Goal: Information Seeking & Learning: Learn about a topic

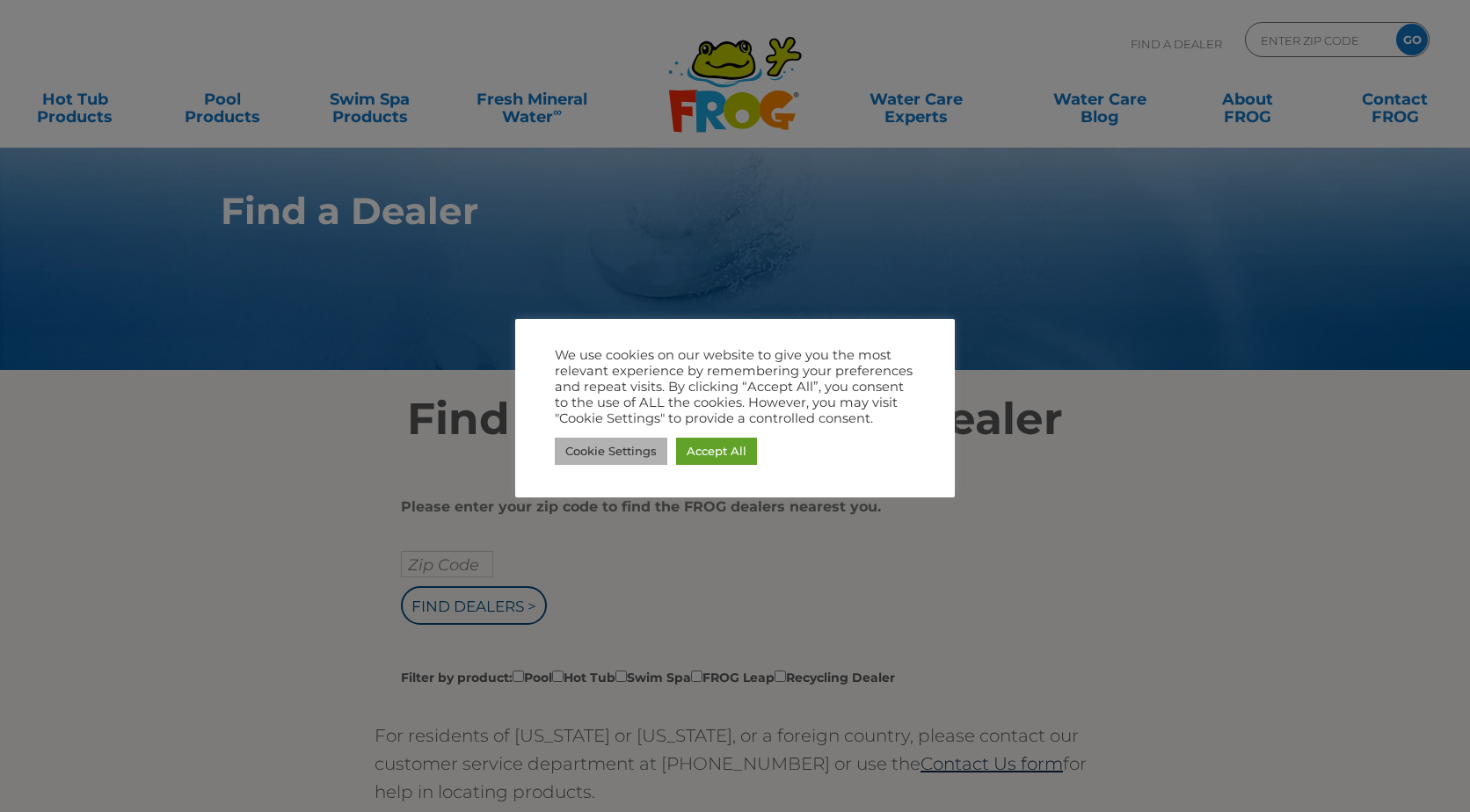
click at [594, 451] on link "Cookie Settings" at bounding box center [611, 452] width 113 height 28
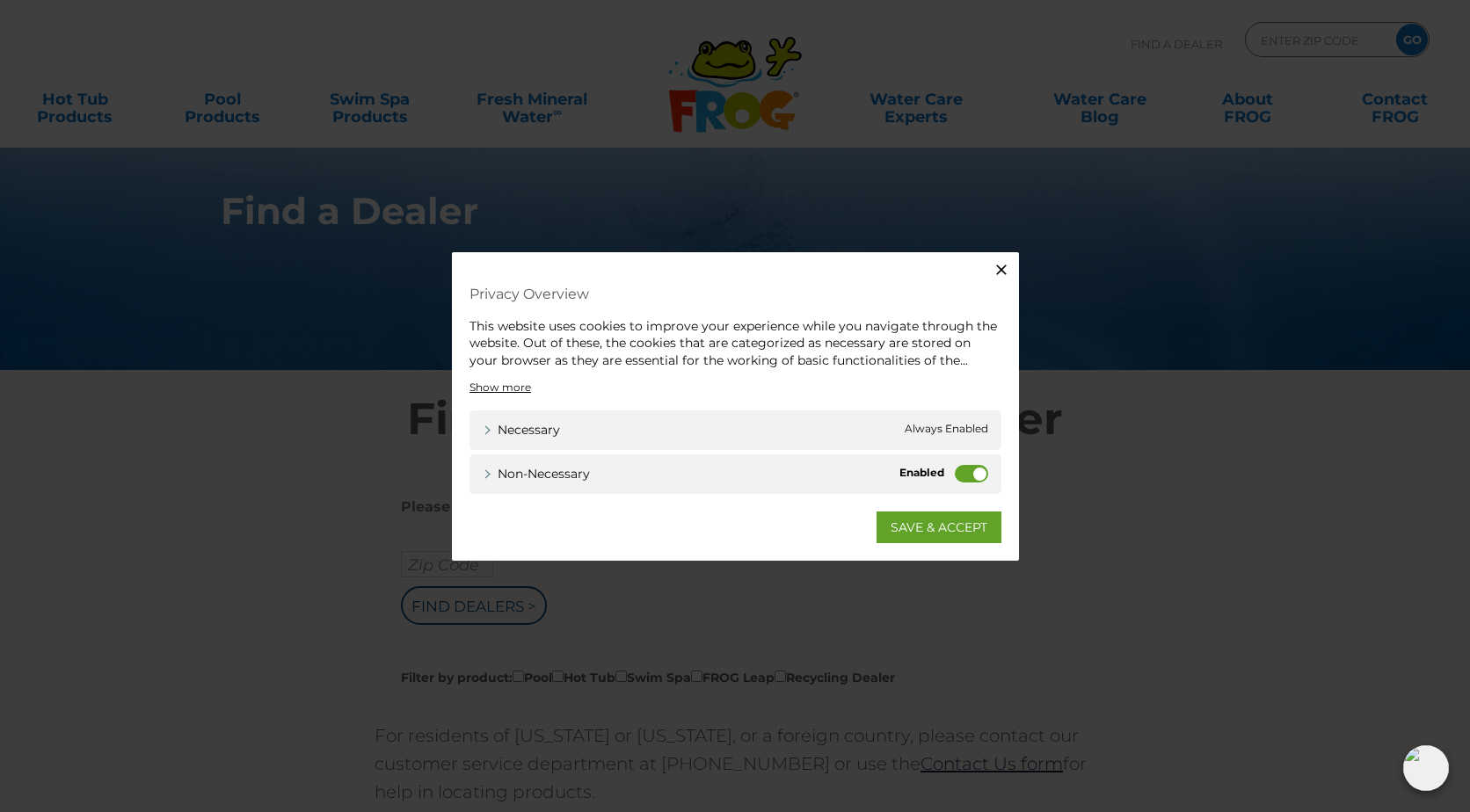
click at [963, 477] on label "Non-necessary" at bounding box center [972, 474] width 34 height 18
click at [0, 0] on input "Non-necessary" at bounding box center [0, 0] width 0 height 0
click at [912, 532] on link "SAVE & ACCEPT" at bounding box center [939, 528] width 125 height 32
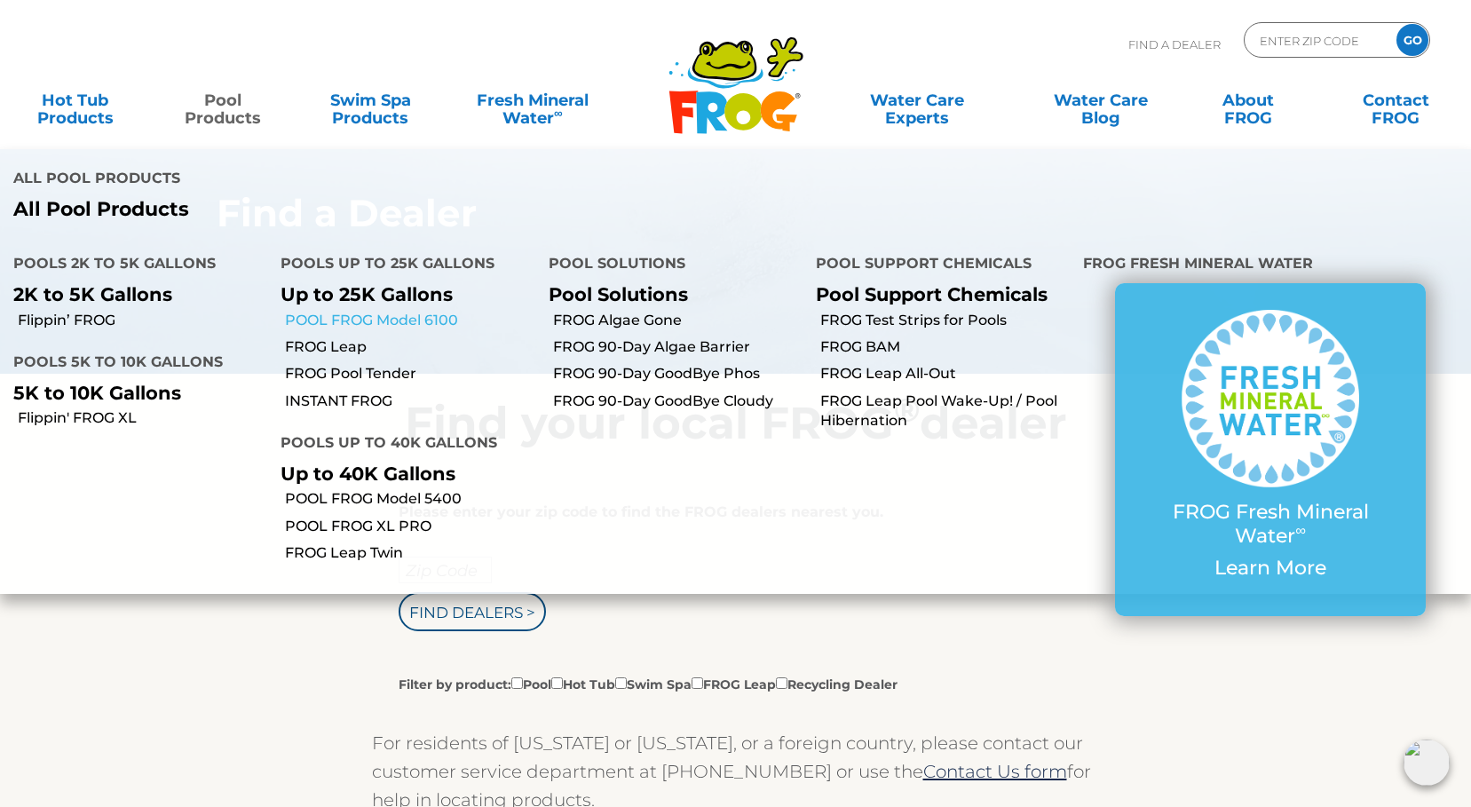
click at [431, 311] on link "POOL FROG Model 6100" at bounding box center [409, 321] width 249 height 20
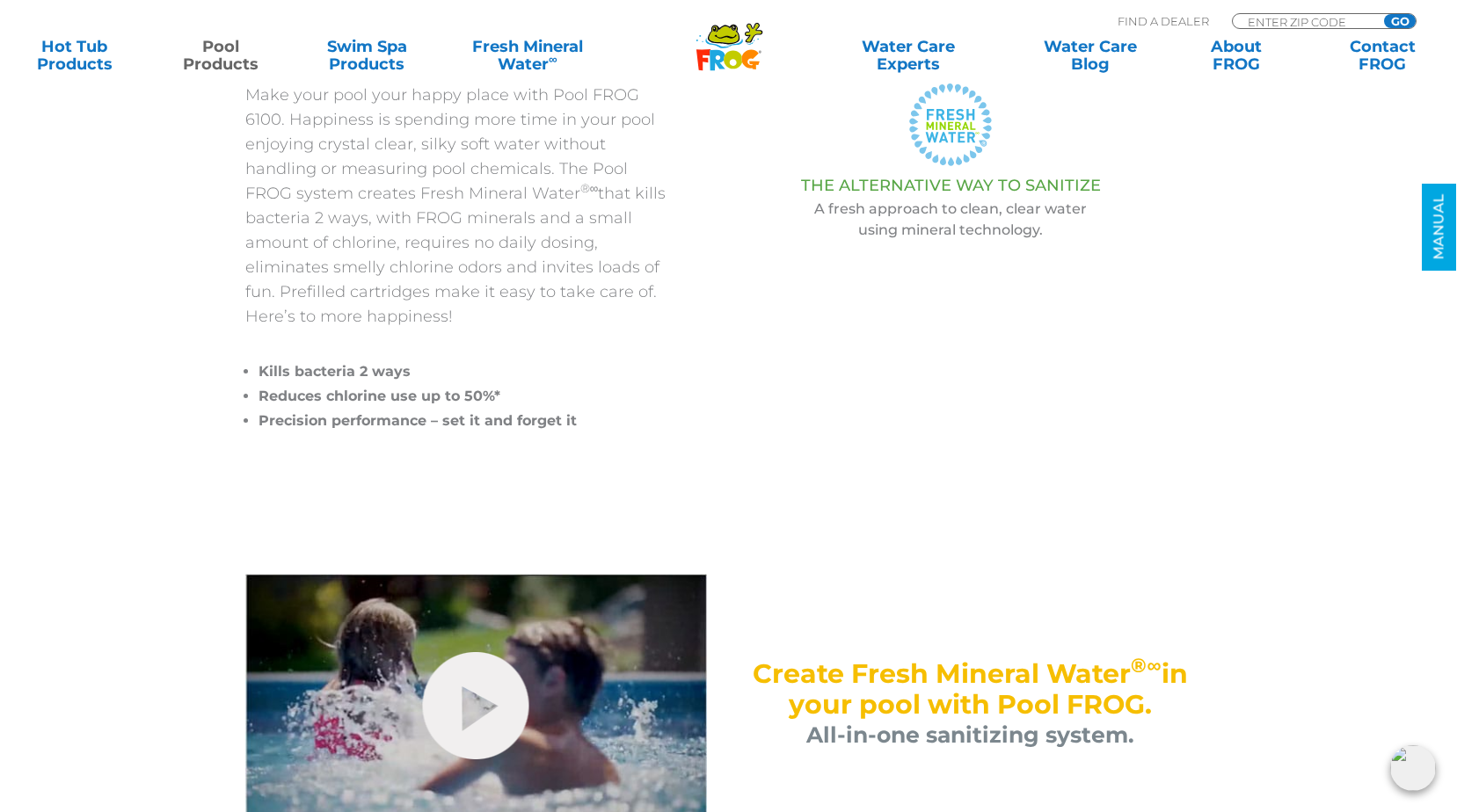
scroll to position [703, 0]
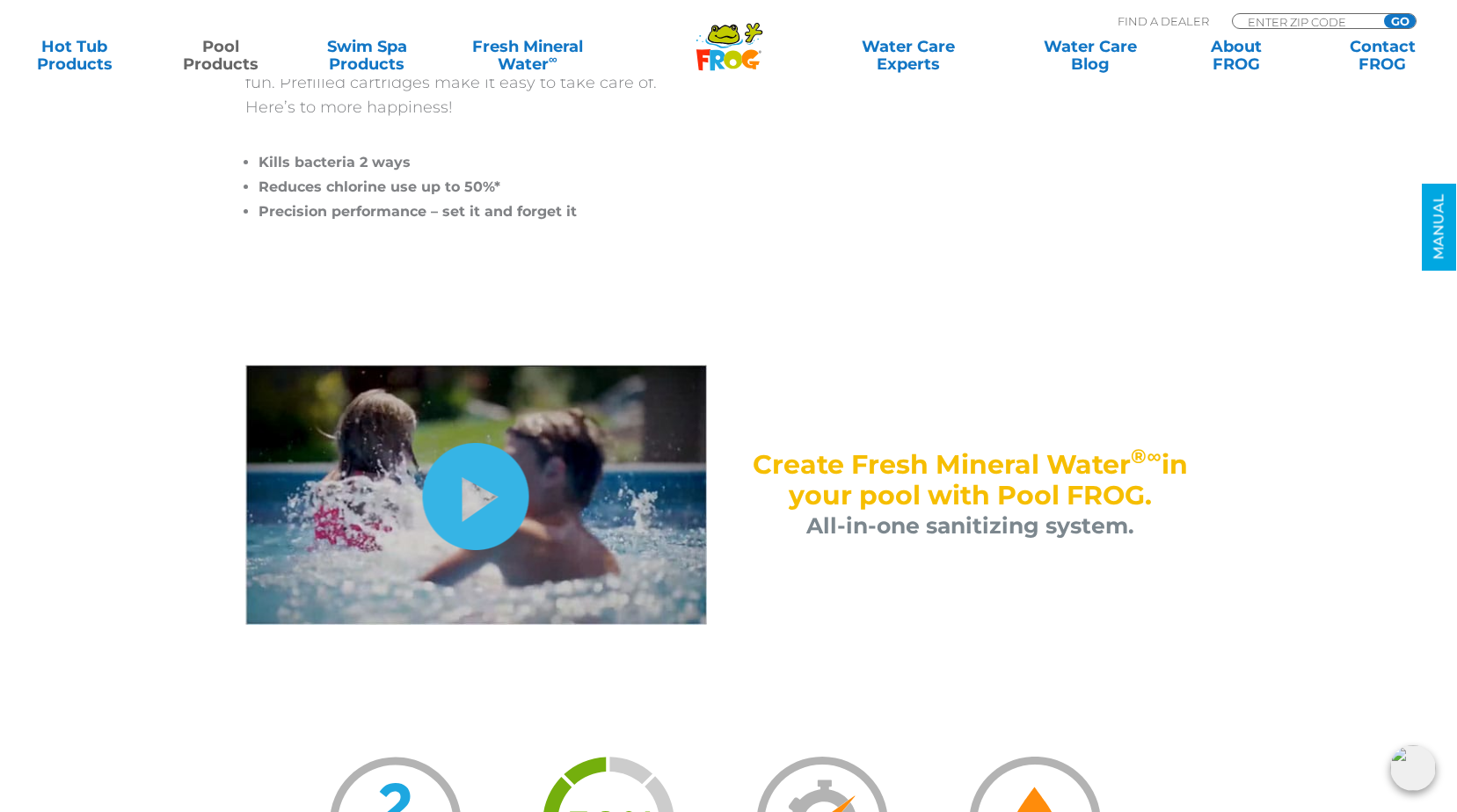
click at [484, 483] on link "hide-me" at bounding box center [475, 496] width 106 height 107
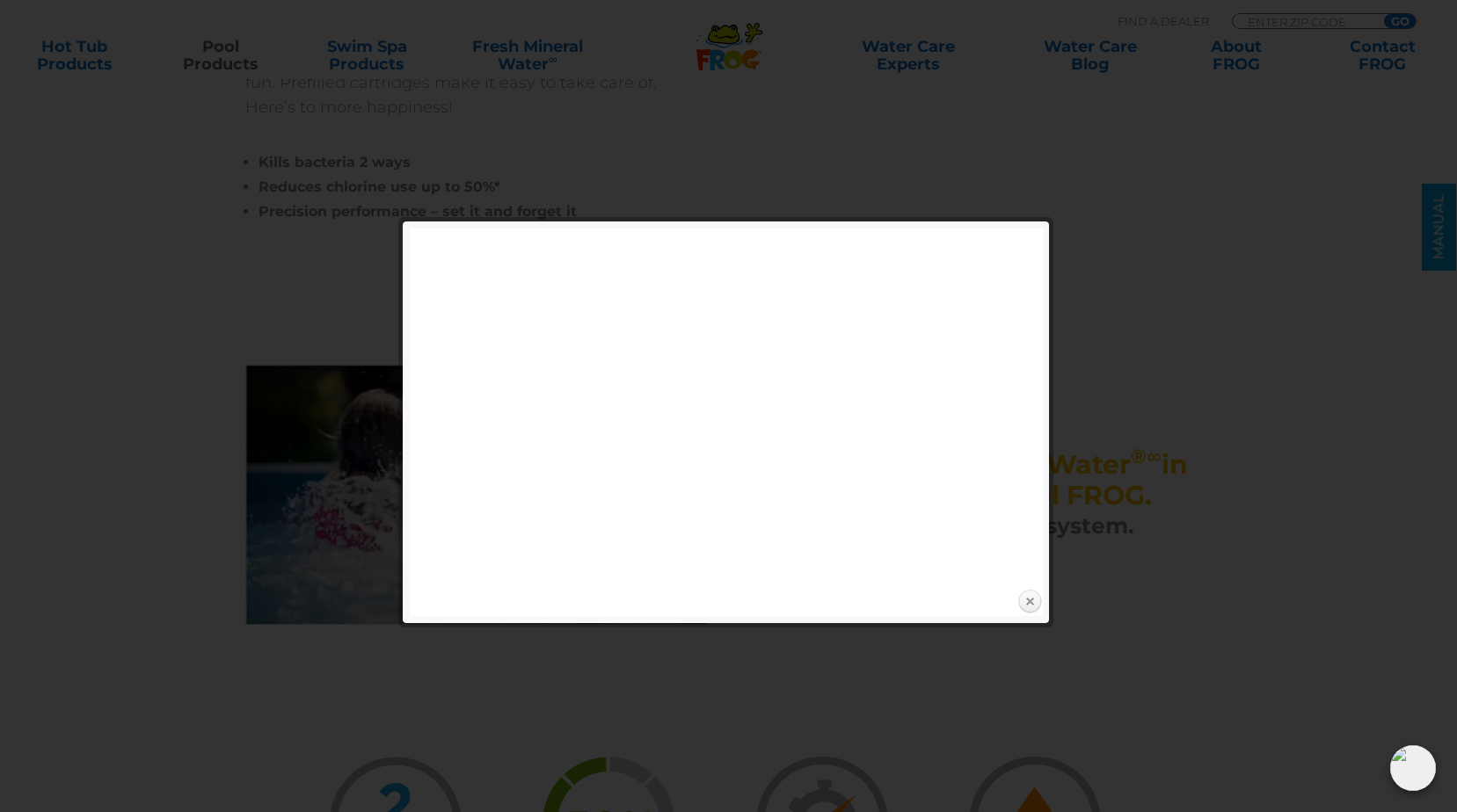
click at [1032, 596] on link "Close" at bounding box center [1029, 602] width 27 height 27
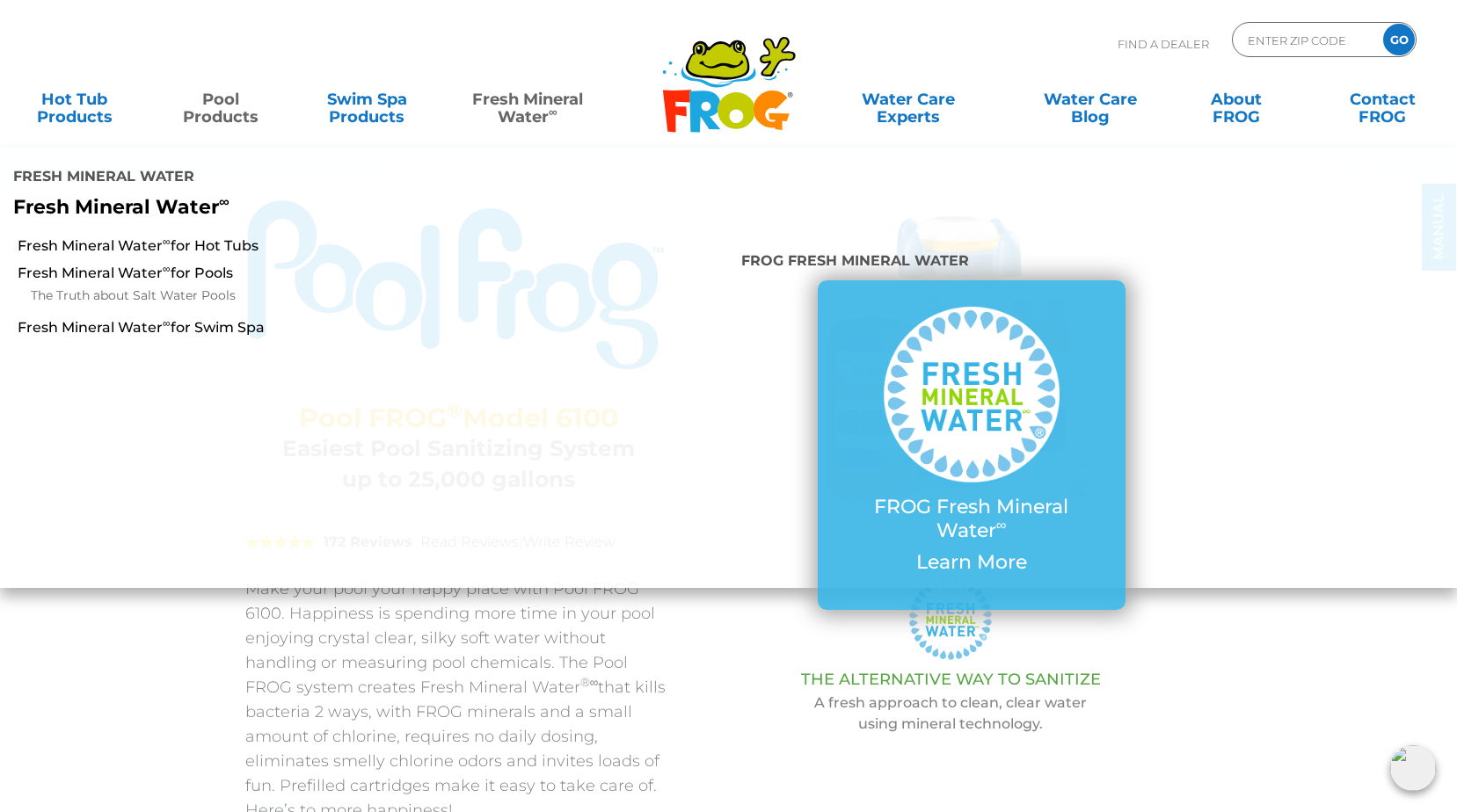
click at [518, 107] on link "Fresh Mineral Water ∞" at bounding box center [528, 100] width 143 height 36
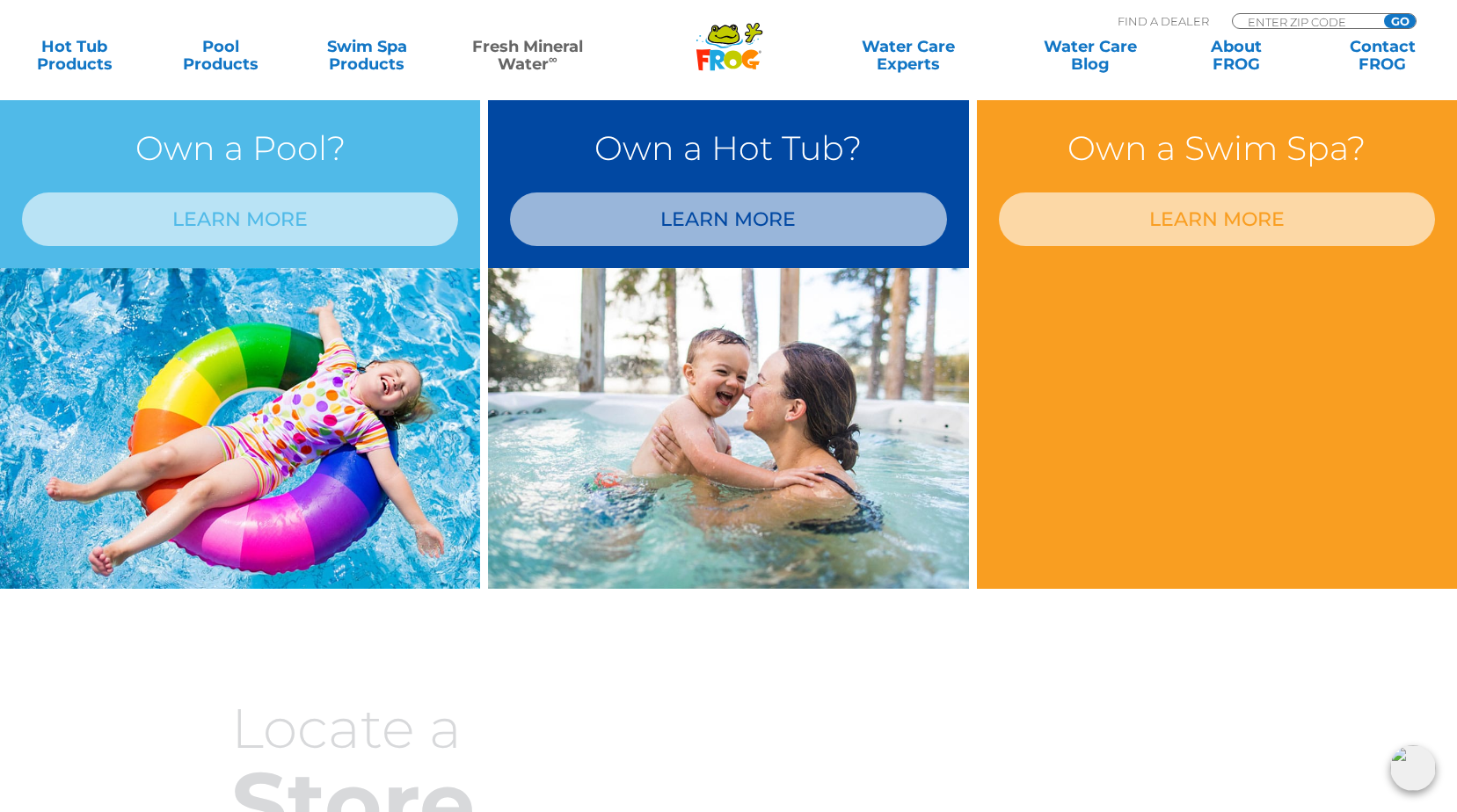
scroll to position [1406, 0]
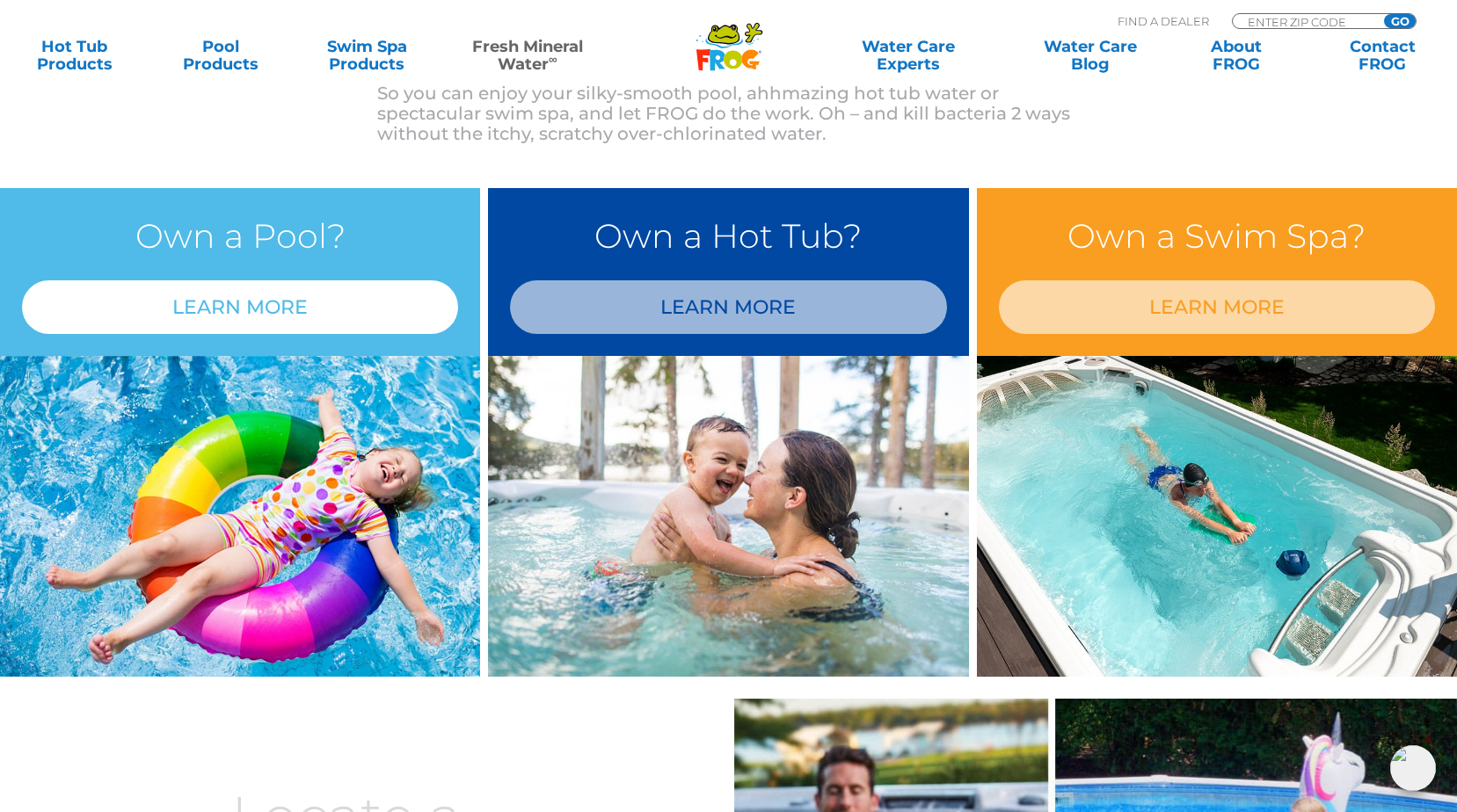
click at [259, 316] on link "LEARN MORE" at bounding box center [240, 307] width 436 height 53
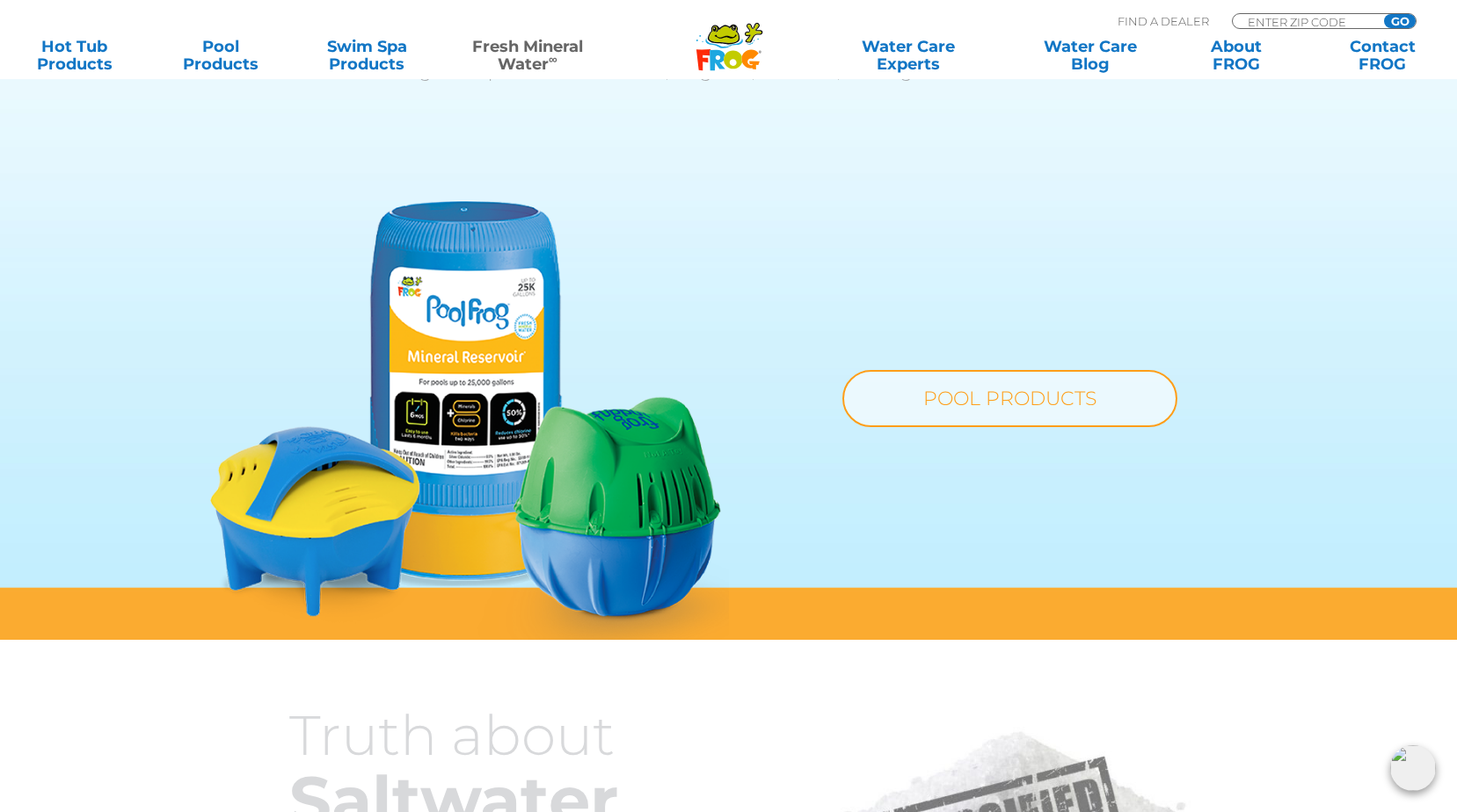
scroll to position [1318, 0]
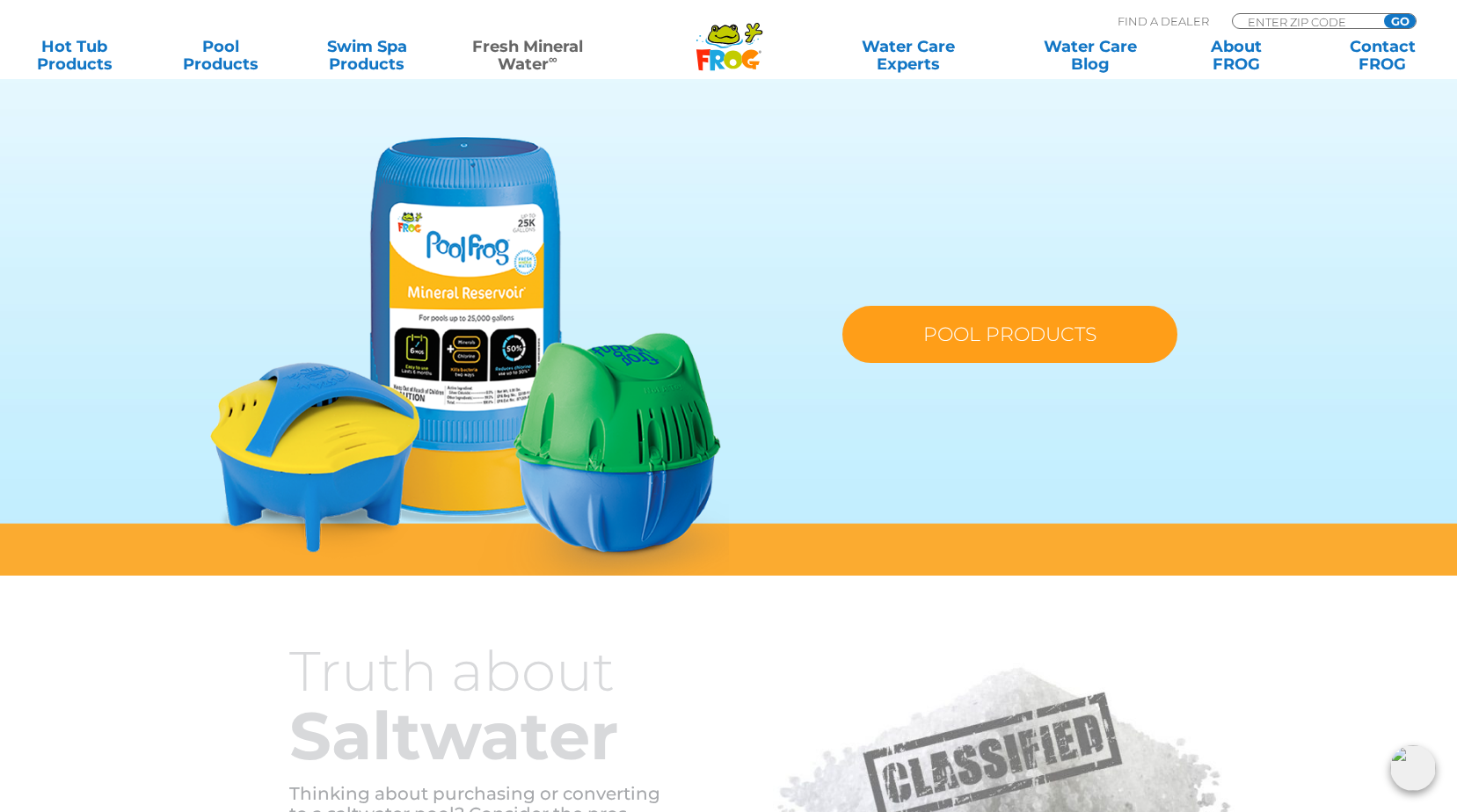
click at [1036, 346] on link "POOL PRODUCTS" at bounding box center [1009, 335] width 335 height 57
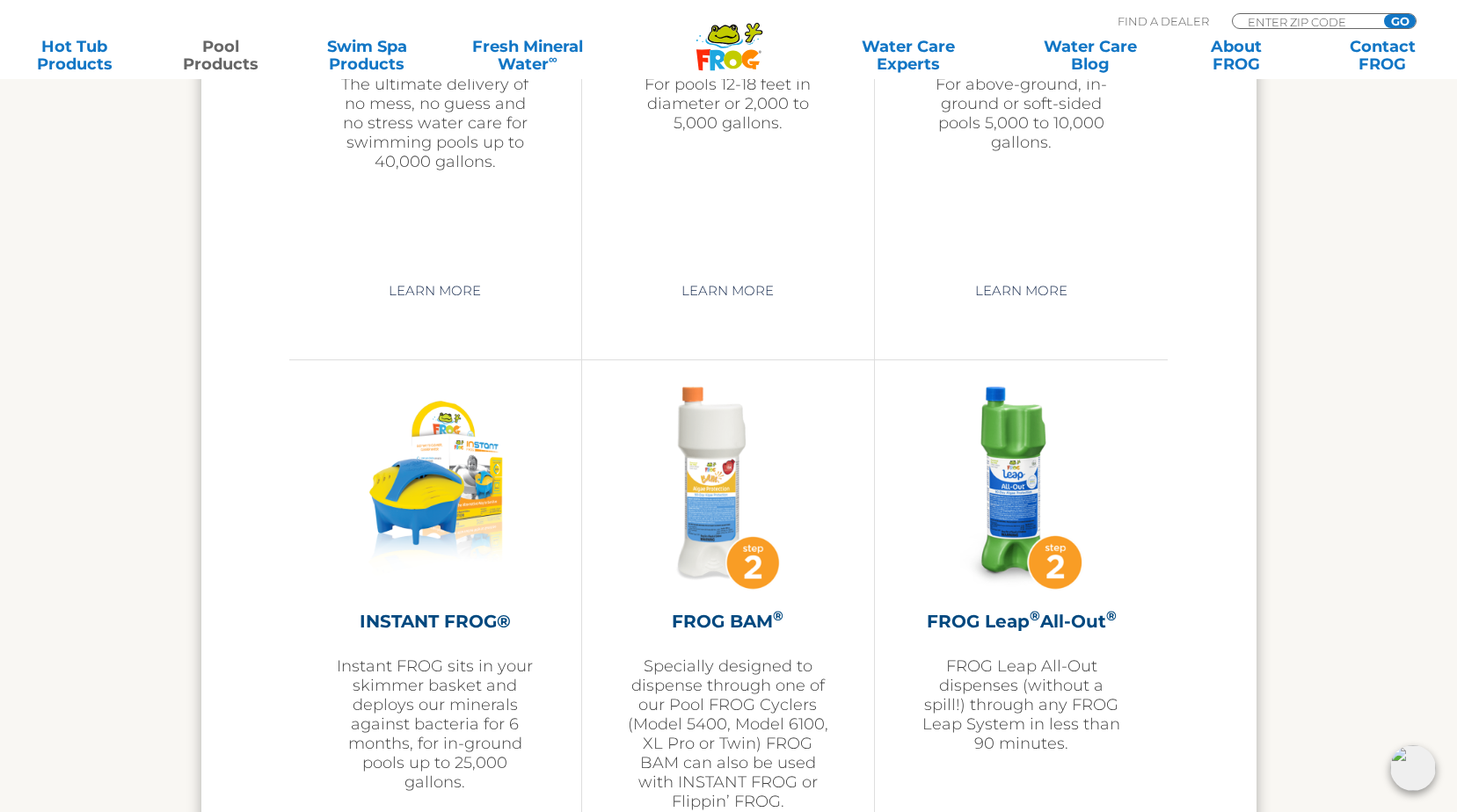
scroll to position [4307, 0]
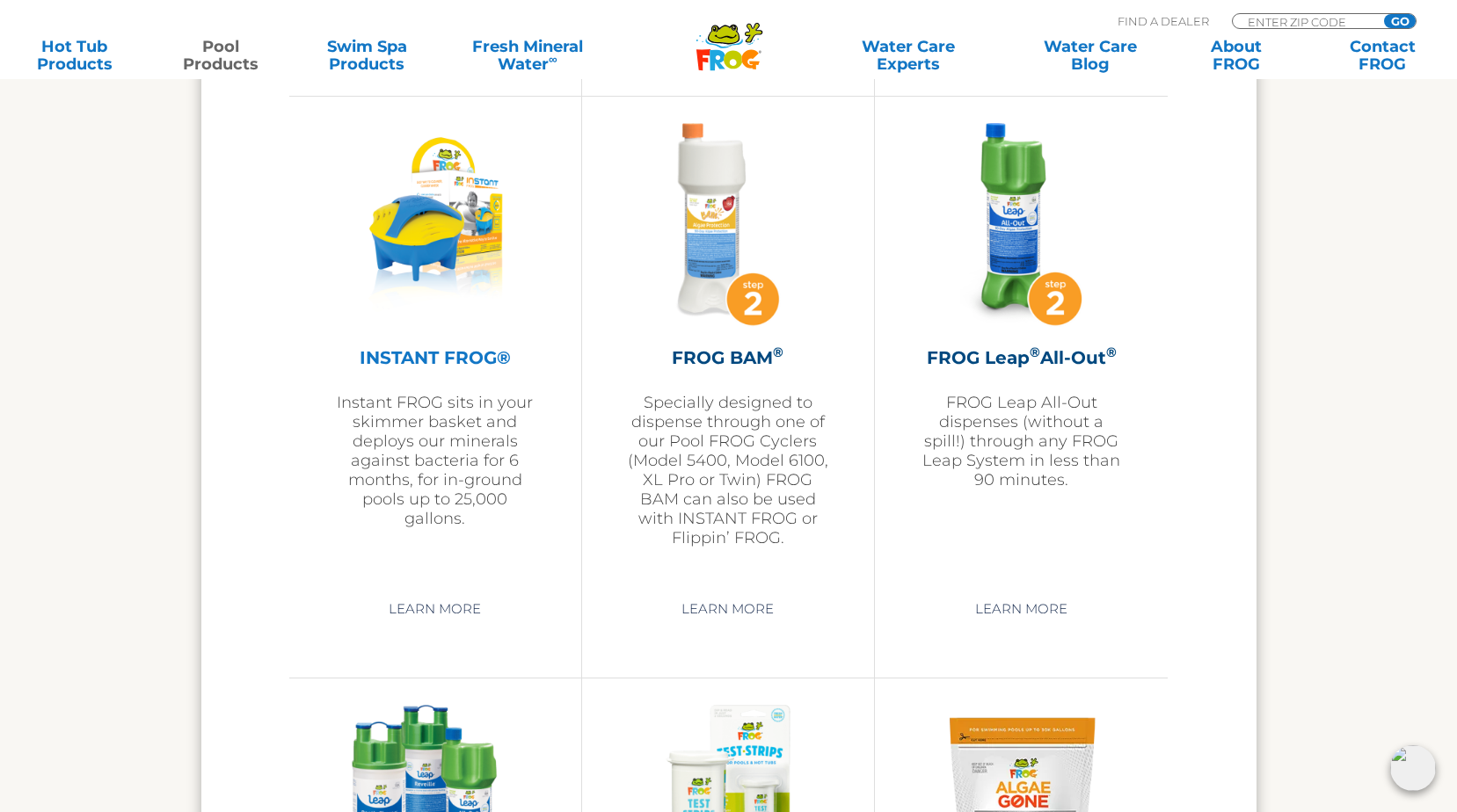
click at [450, 458] on p "Instant FROG sits in your skimmer basket and deploys our minerals against bacte…" at bounding box center [435, 460] width 204 height 136
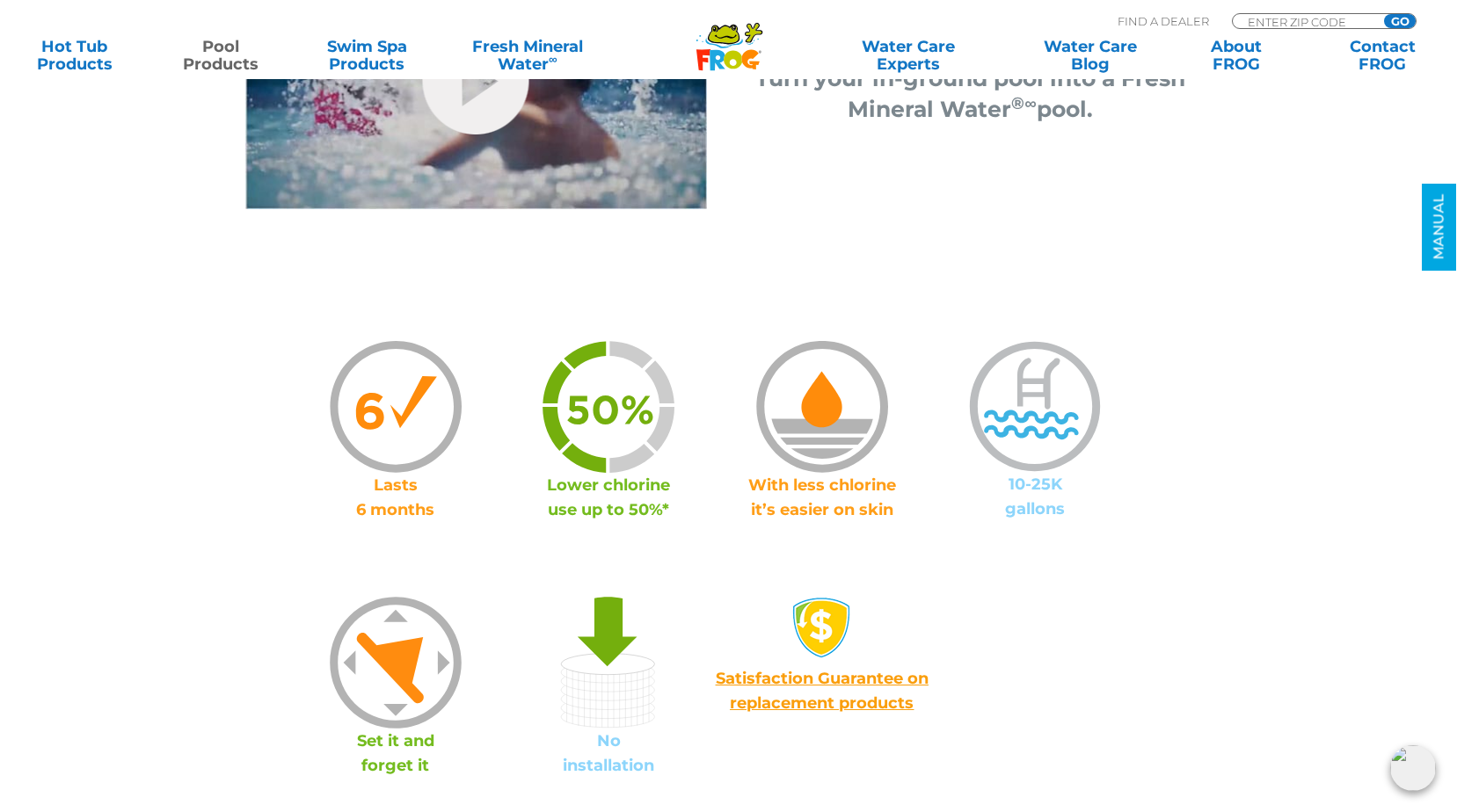
scroll to position [1318, 0]
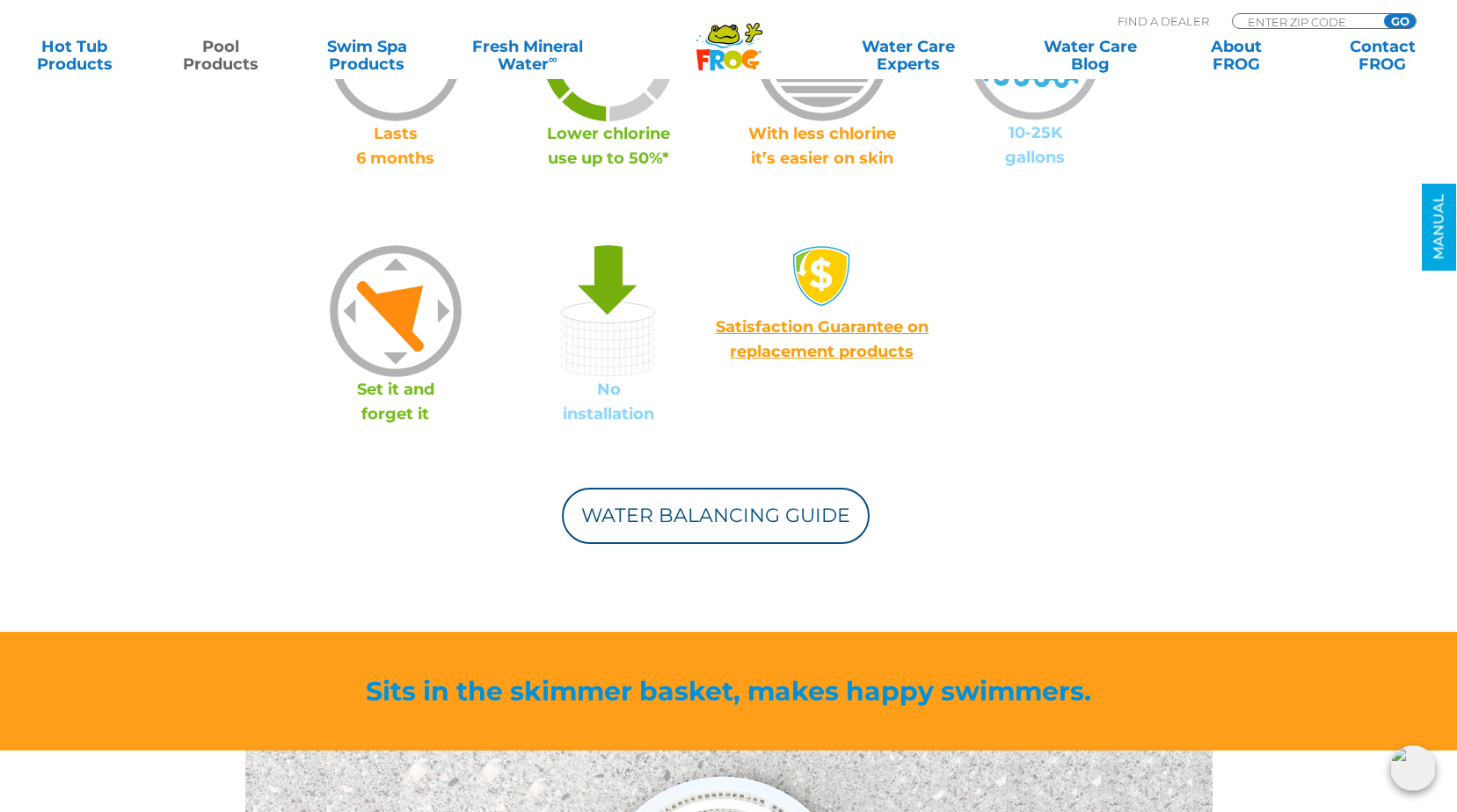
click at [579, 337] on img at bounding box center [608, 311] width 132 height 132
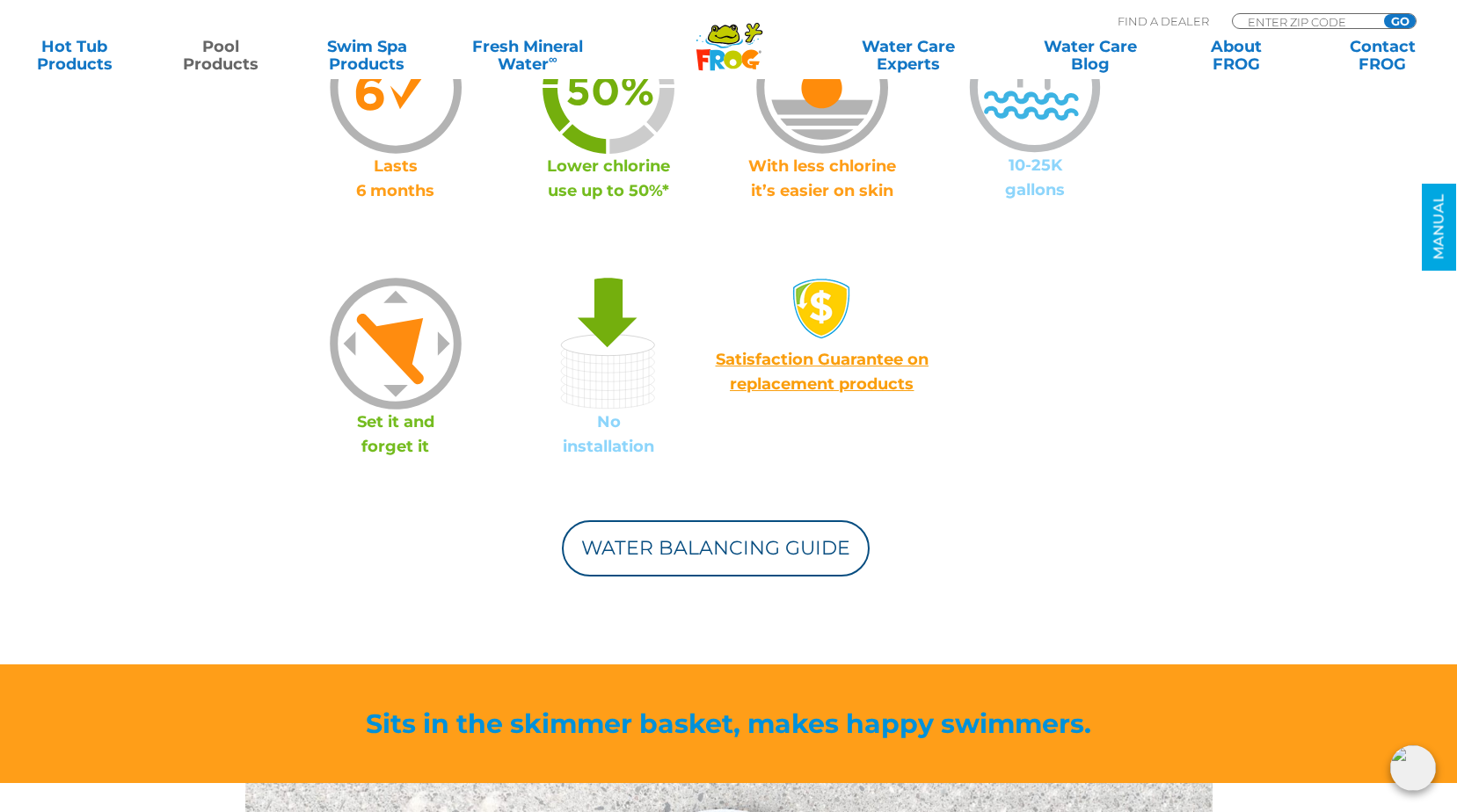
scroll to position [1494, 0]
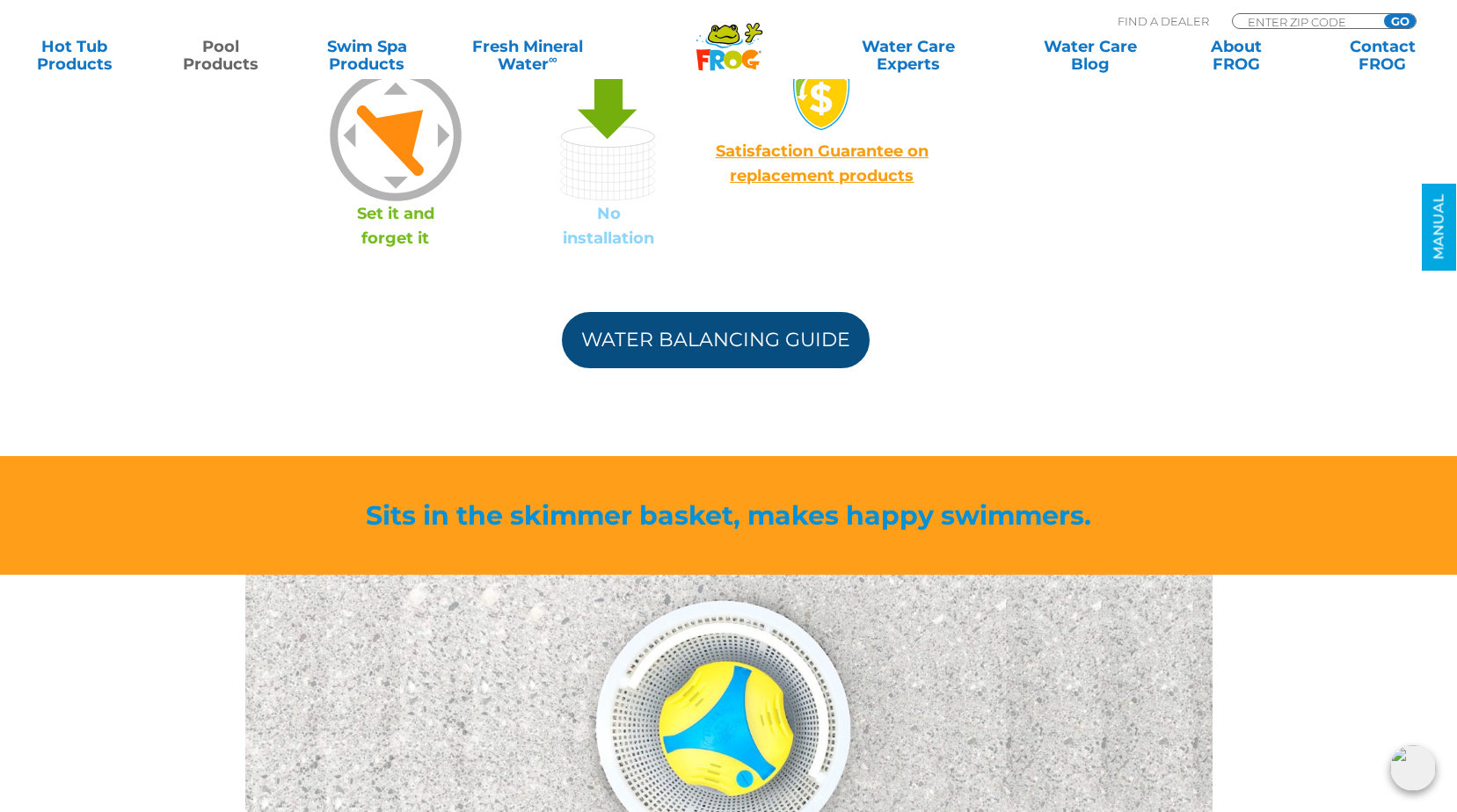
click at [704, 353] on link "Water Balancing Guide" at bounding box center [715, 340] width 308 height 56
